Goal: Transaction & Acquisition: Purchase product/service

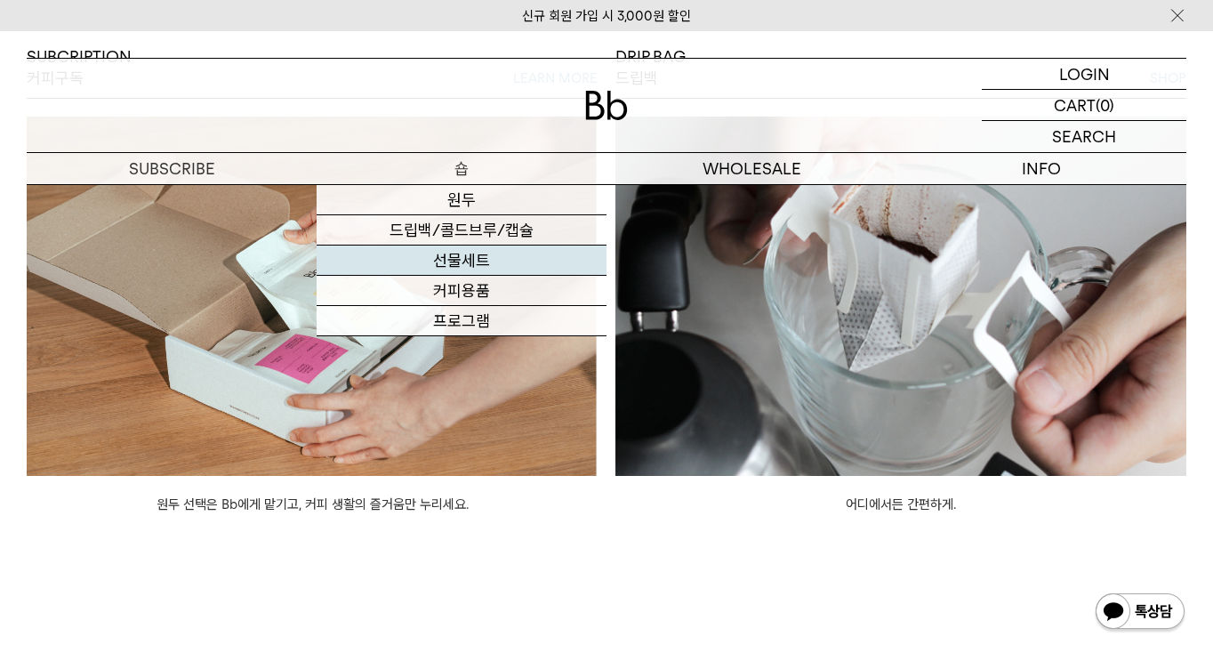
scroll to position [1424, 0]
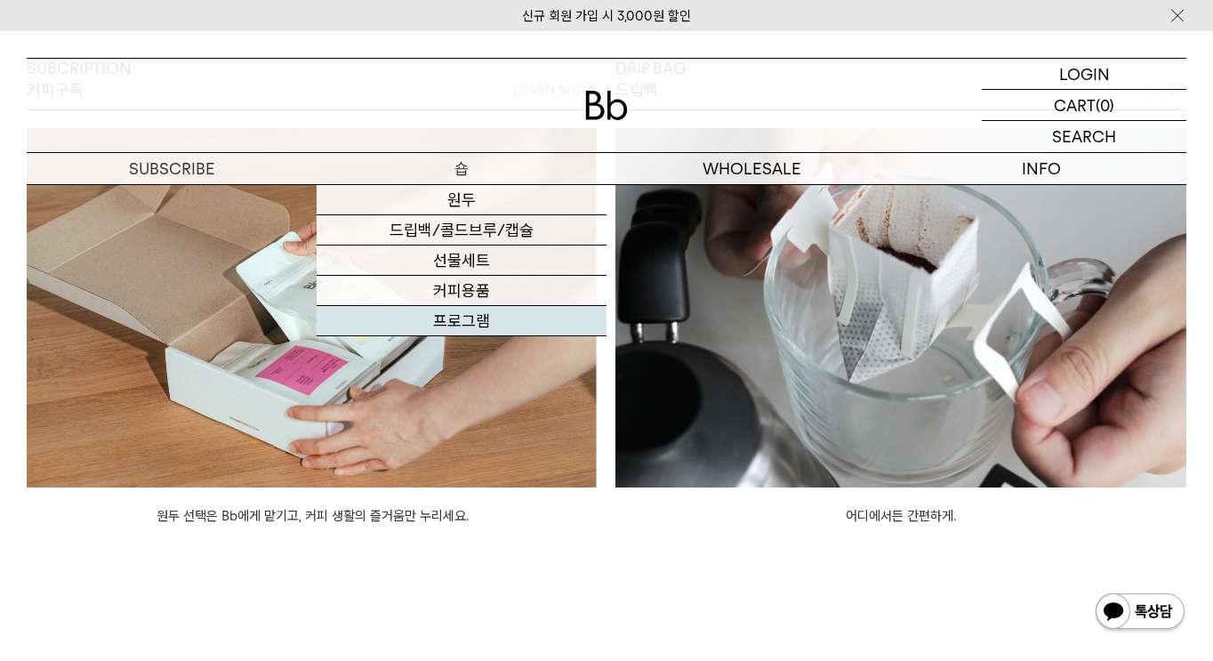
click at [486, 330] on link "프로그램" at bounding box center [462, 321] width 290 height 30
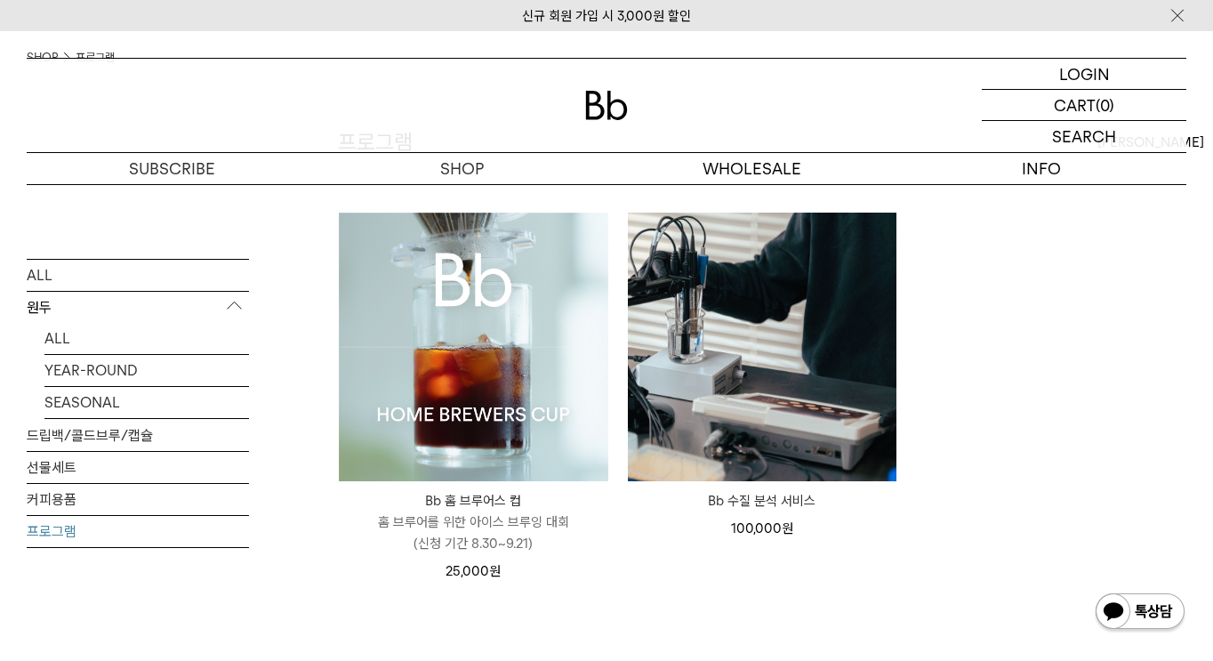
scroll to position [142, 0]
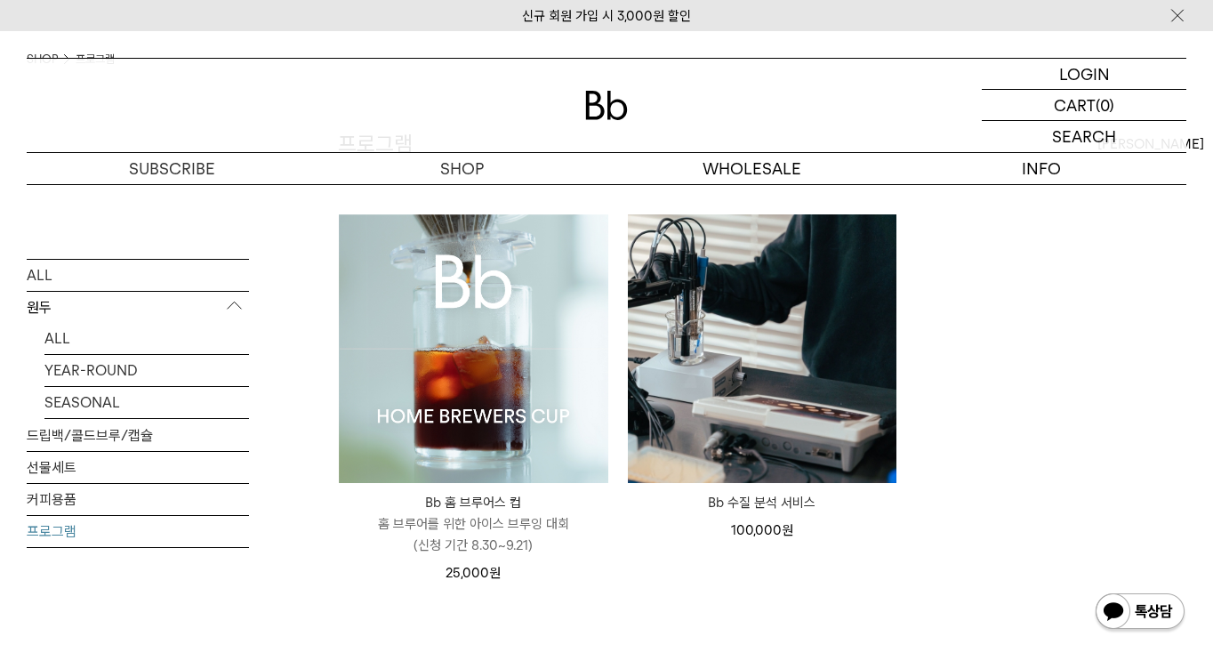
click at [485, 381] on img at bounding box center [473, 348] width 269 height 269
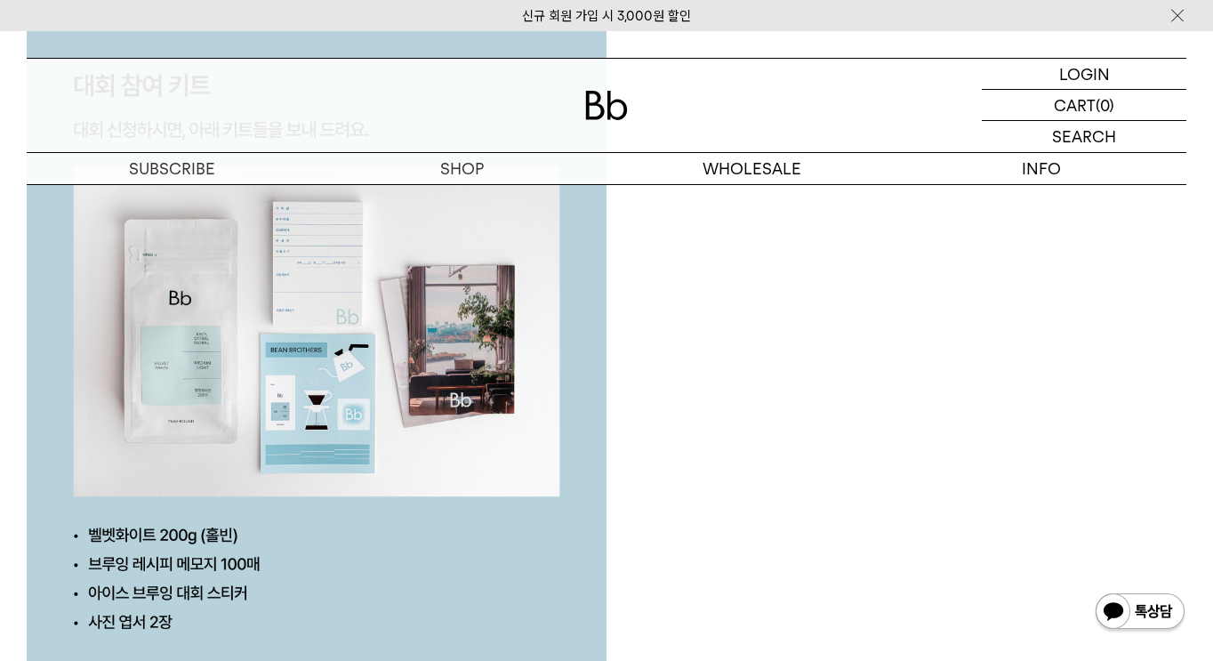
scroll to position [4084, 0]
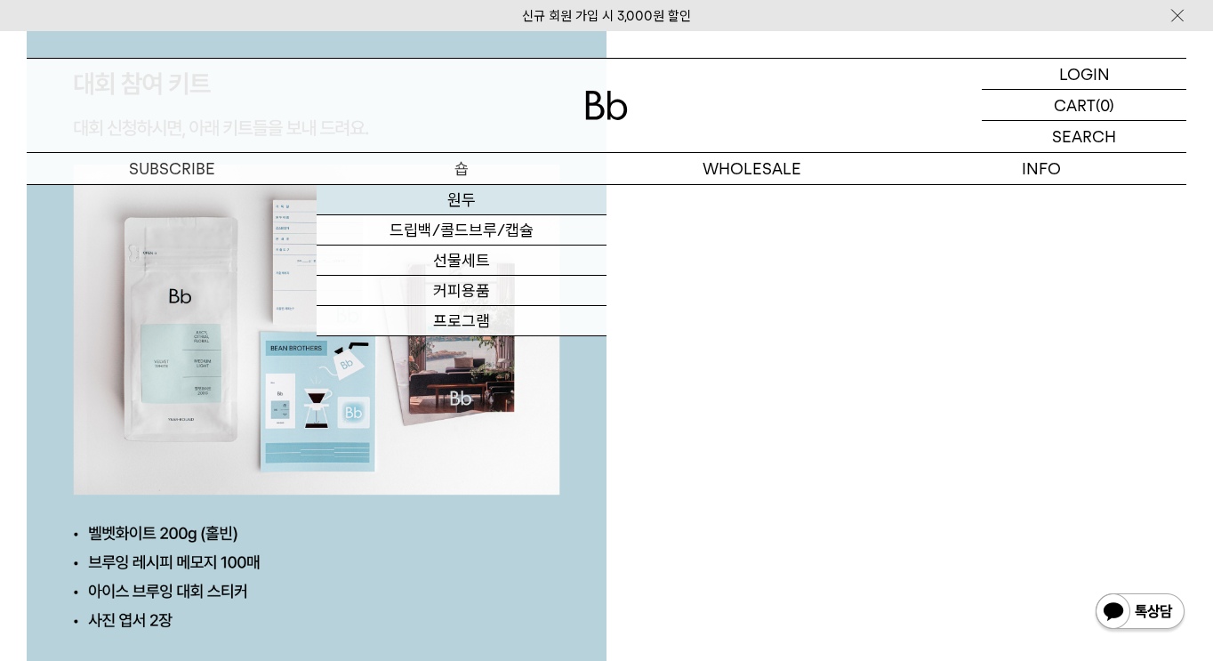
click at [489, 195] on link "원두" at bounding box center [462, 200] width 290 height 30
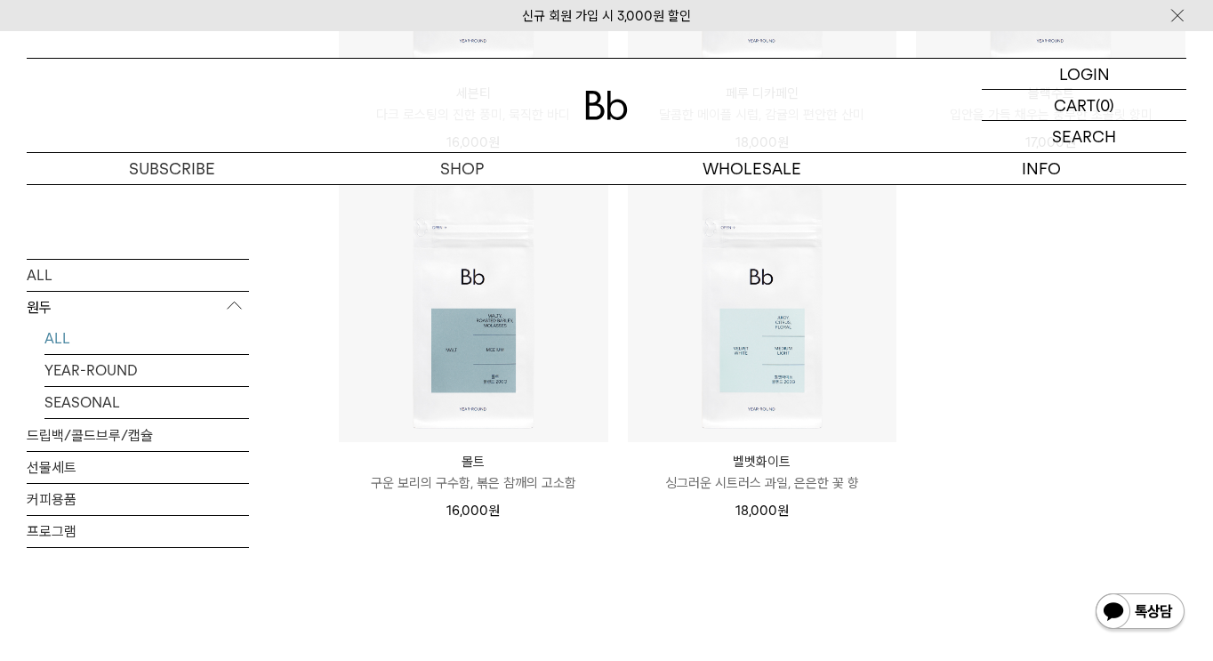
scroll to position [1698, 0]
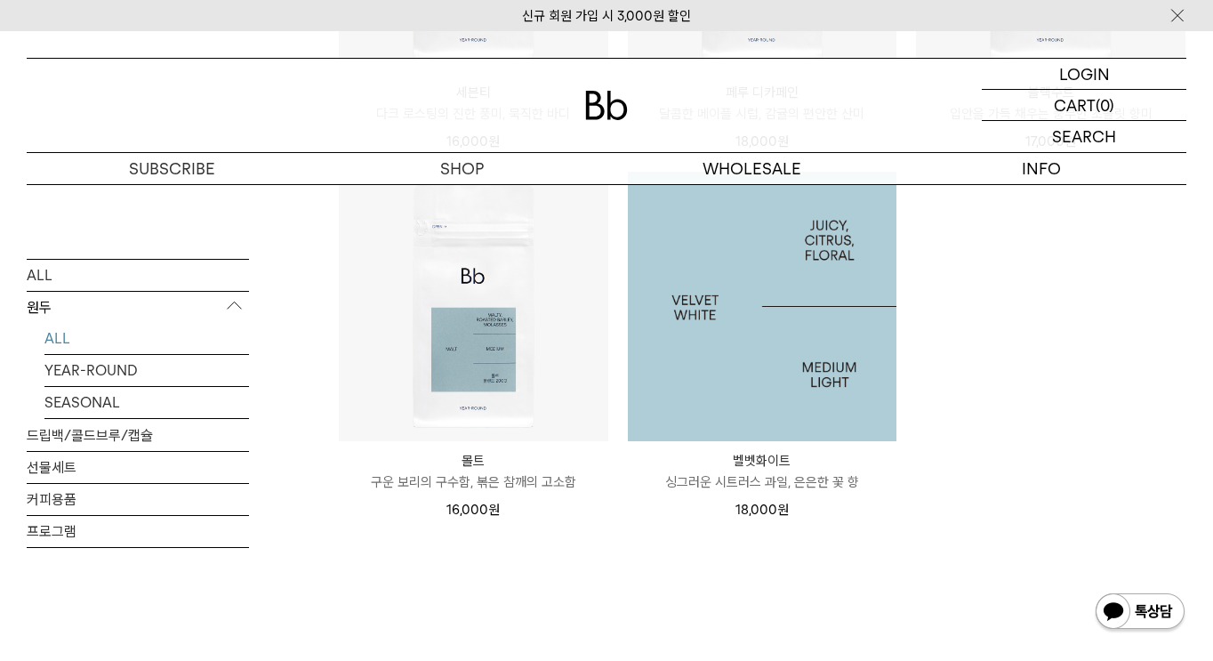
click at [855, 406] on img at bounding box center [762, 306] width 269 height 269
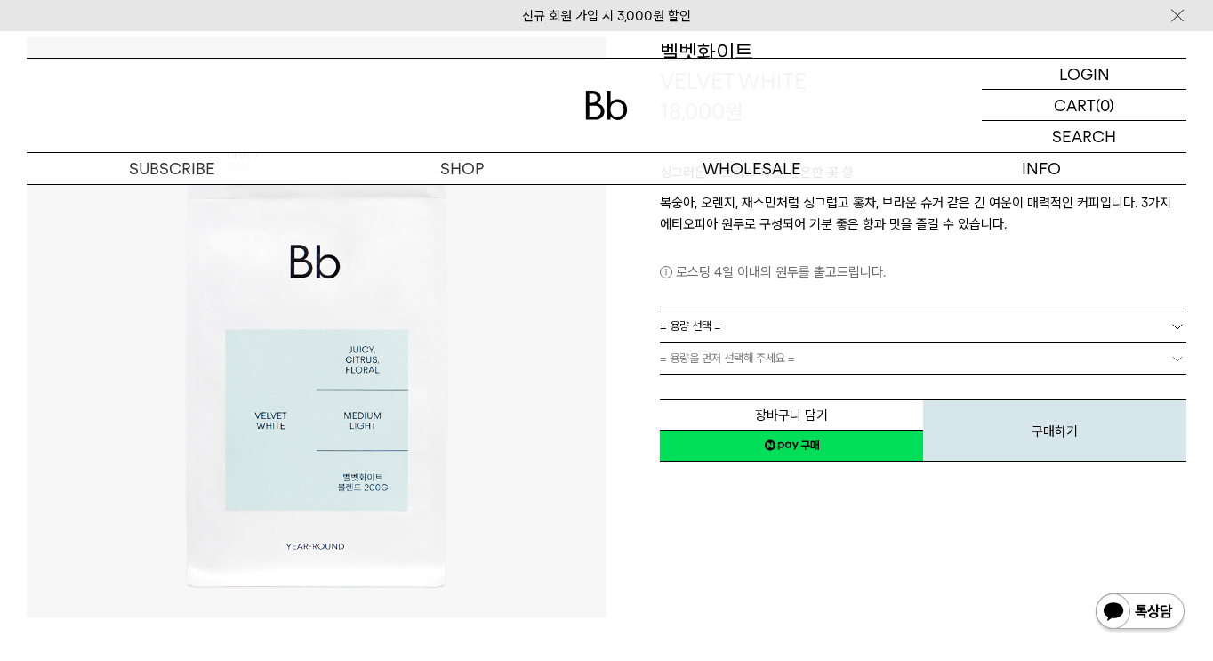
scroll to position [183, 0]
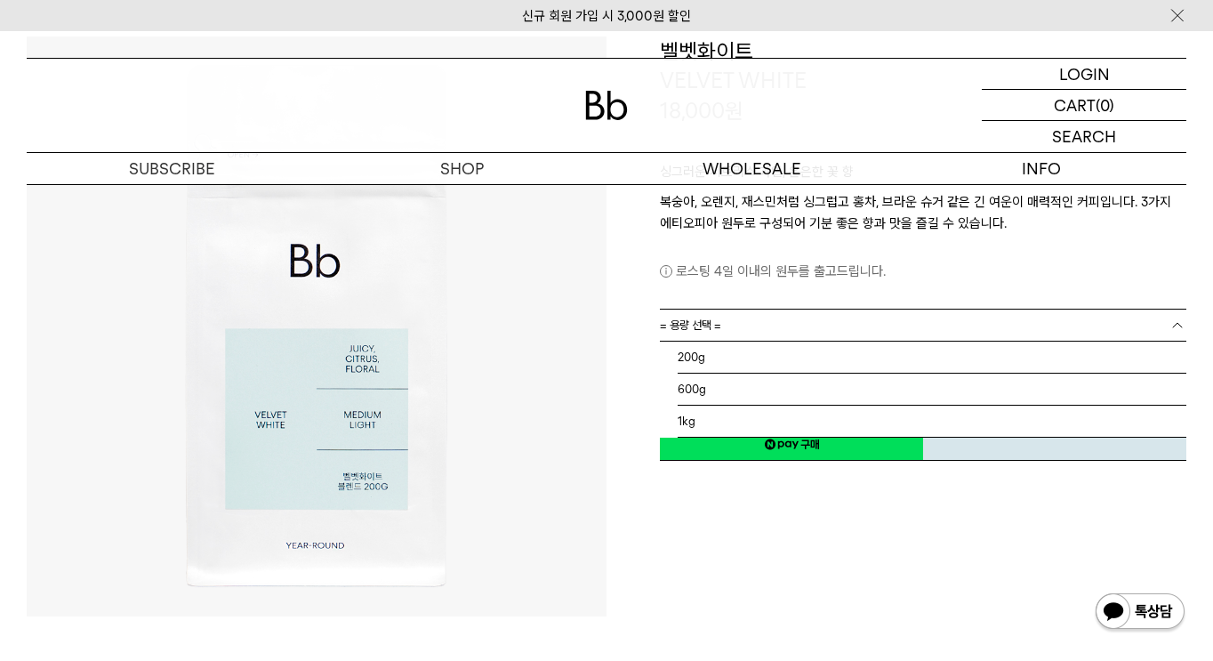
click at [917, 332] on link "= 용량 선택 =" at bounding box center [923, 324] width 526 height 31
click at [826, 358] on li "200g" at bounding box center [932, 357] width 509 height 32
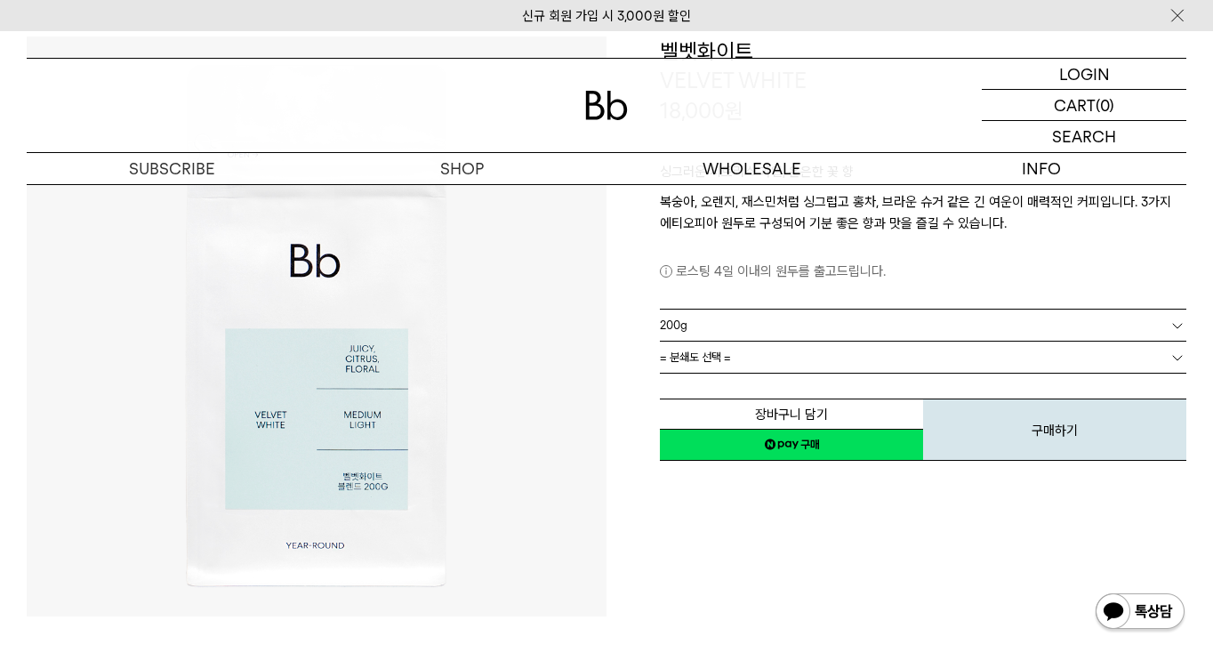
click at [950, 361] on link "= 분쇄도 선택 =" at bounding box center [923, 356] width 526 height 31
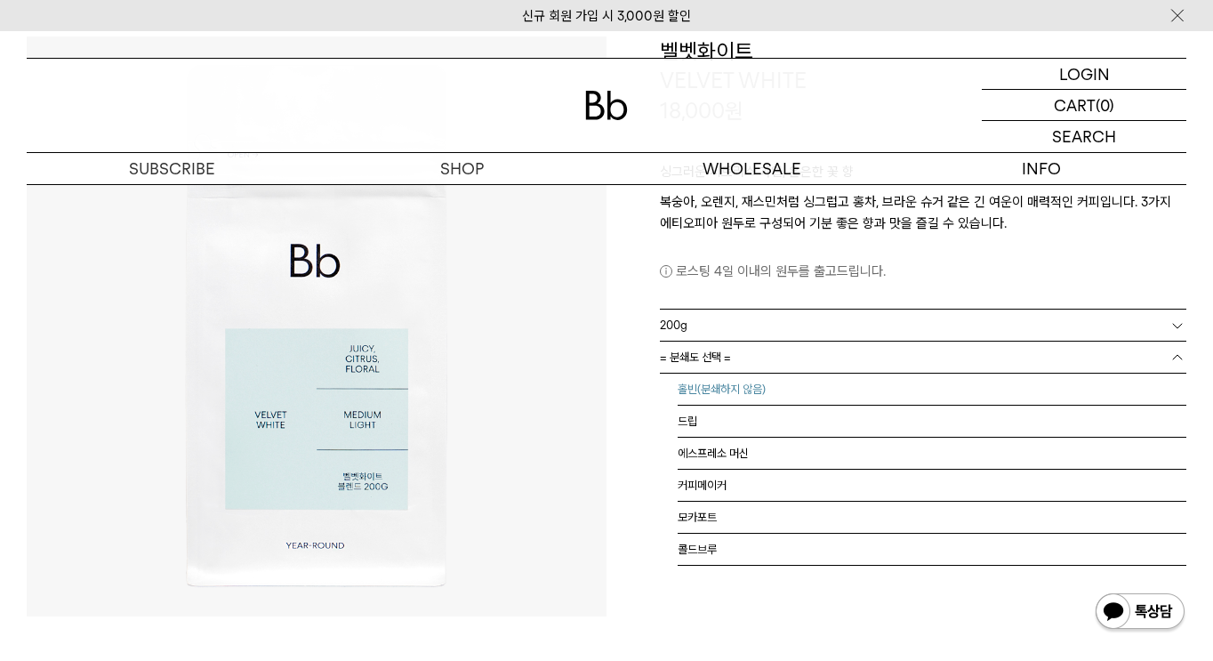
click at [947, 383] on li "홀빈(분쇄하지 않음)" at bounding box center [932, 389] width 509 height 32
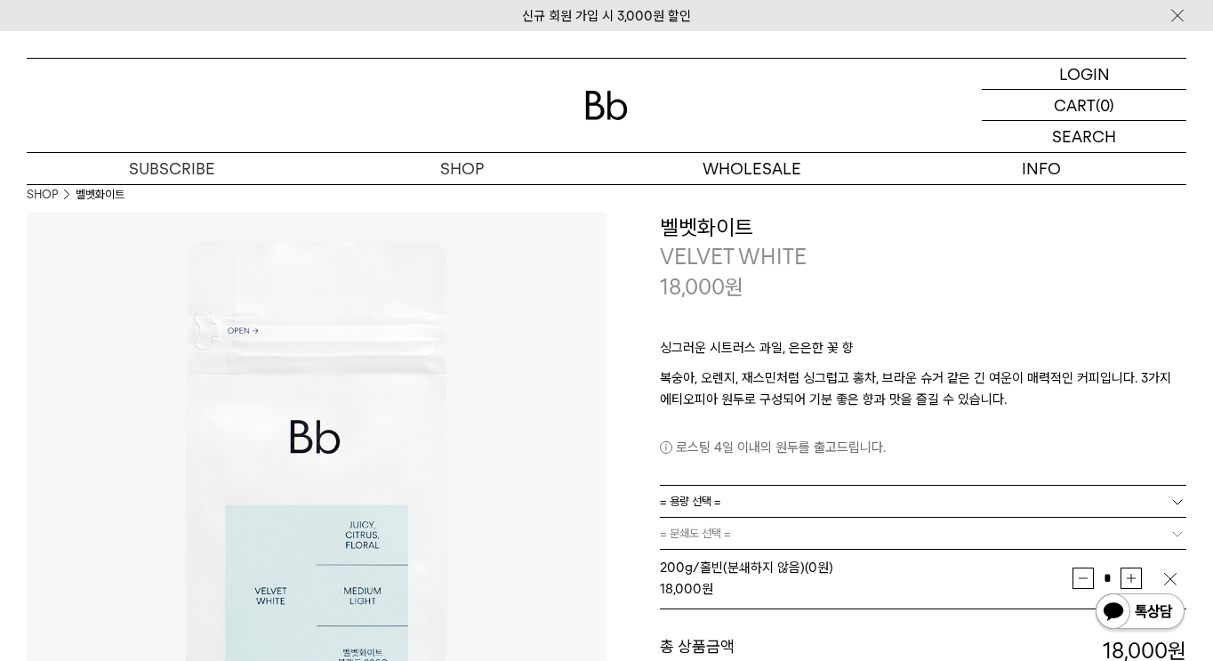
scroll to position [1, 0]
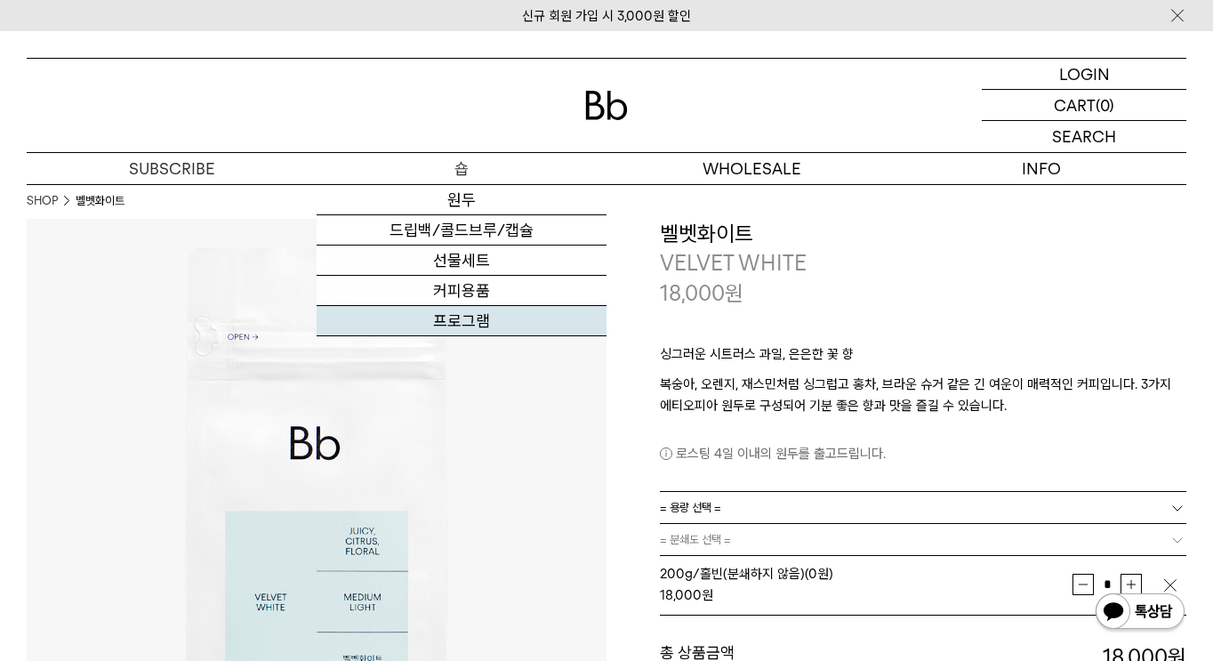
click at [455, 325] on link "프로그램" at bounding box center [462, 321] width 290 height 30
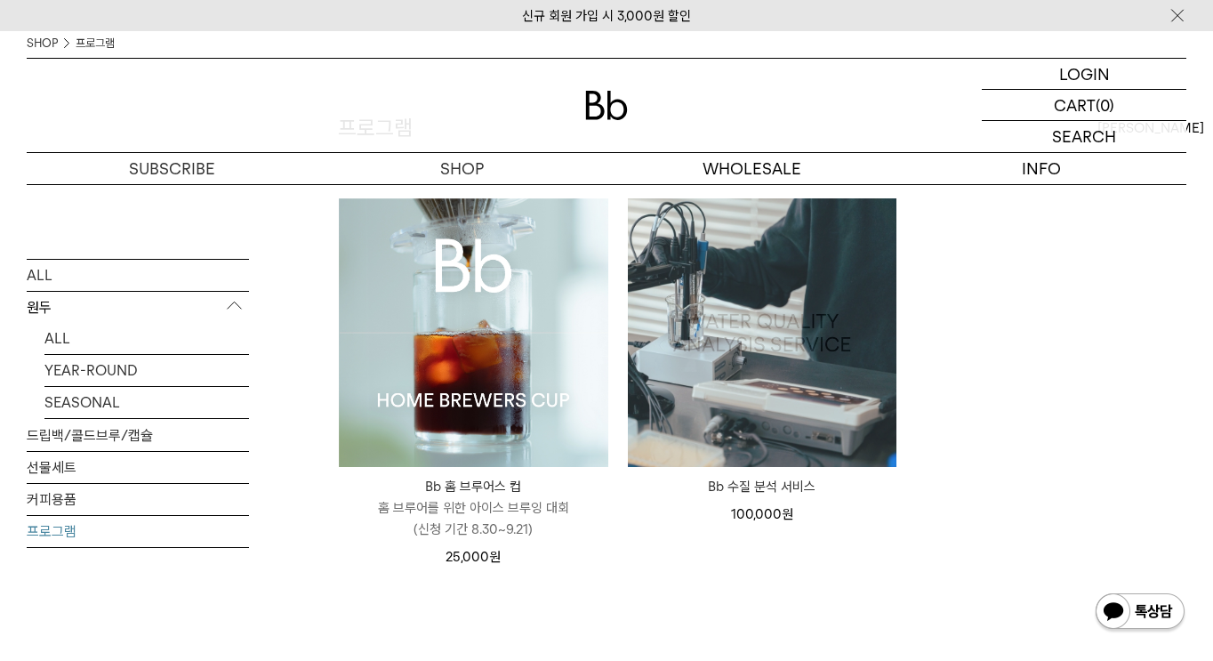
scroll to position [241, 0]
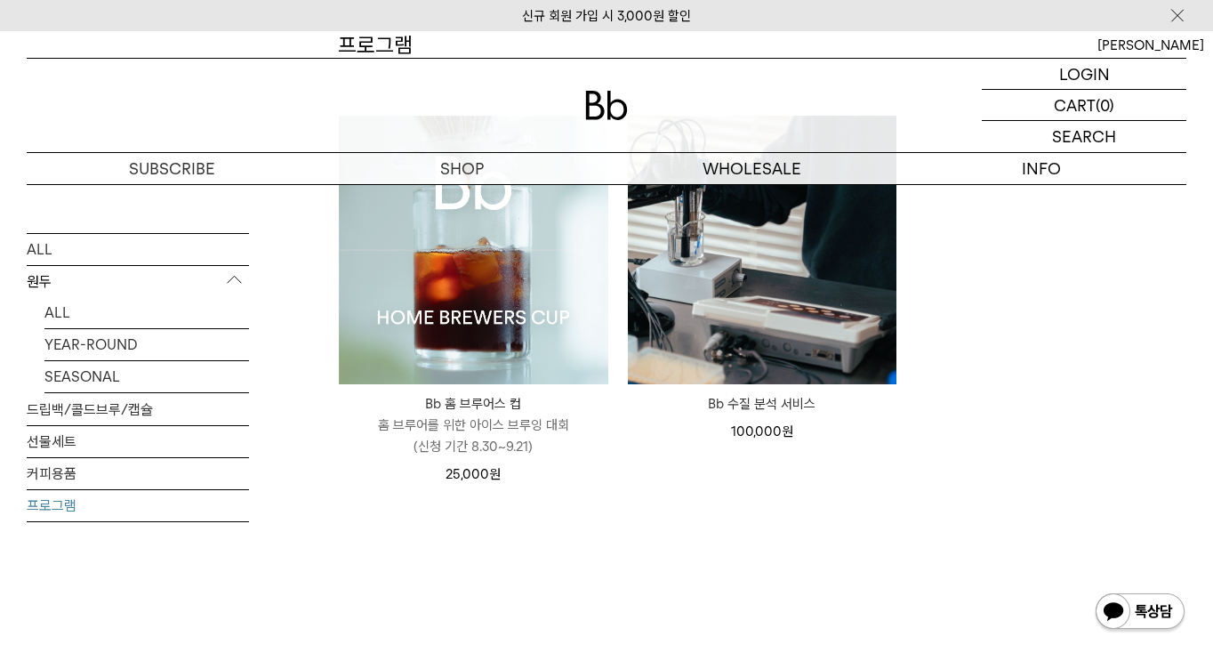
click at [492, 264] on img at bounding box center [473, 250] width 269 height 269
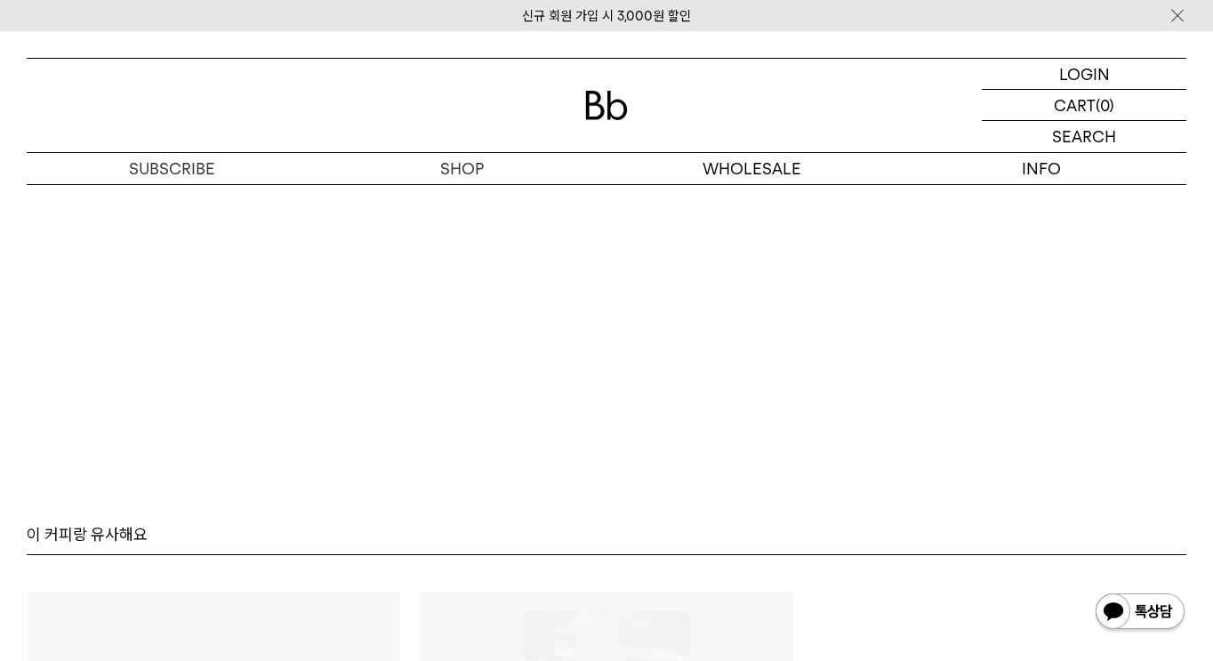
scroll to position [11470, 0]
